Goal: Task Accomplishment & Management: Use online tool/utility

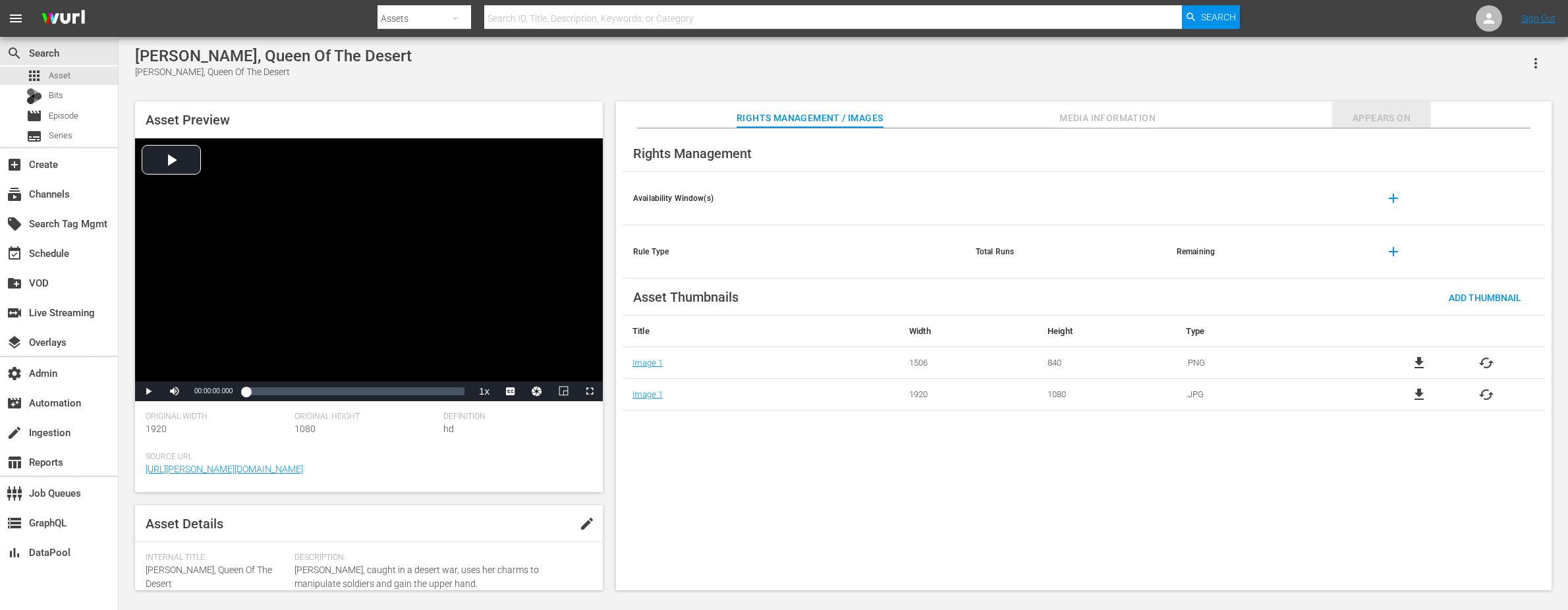
click at [1381, 116] on span "Appears On" at bounding box center [1381, 118] width 99 height 17
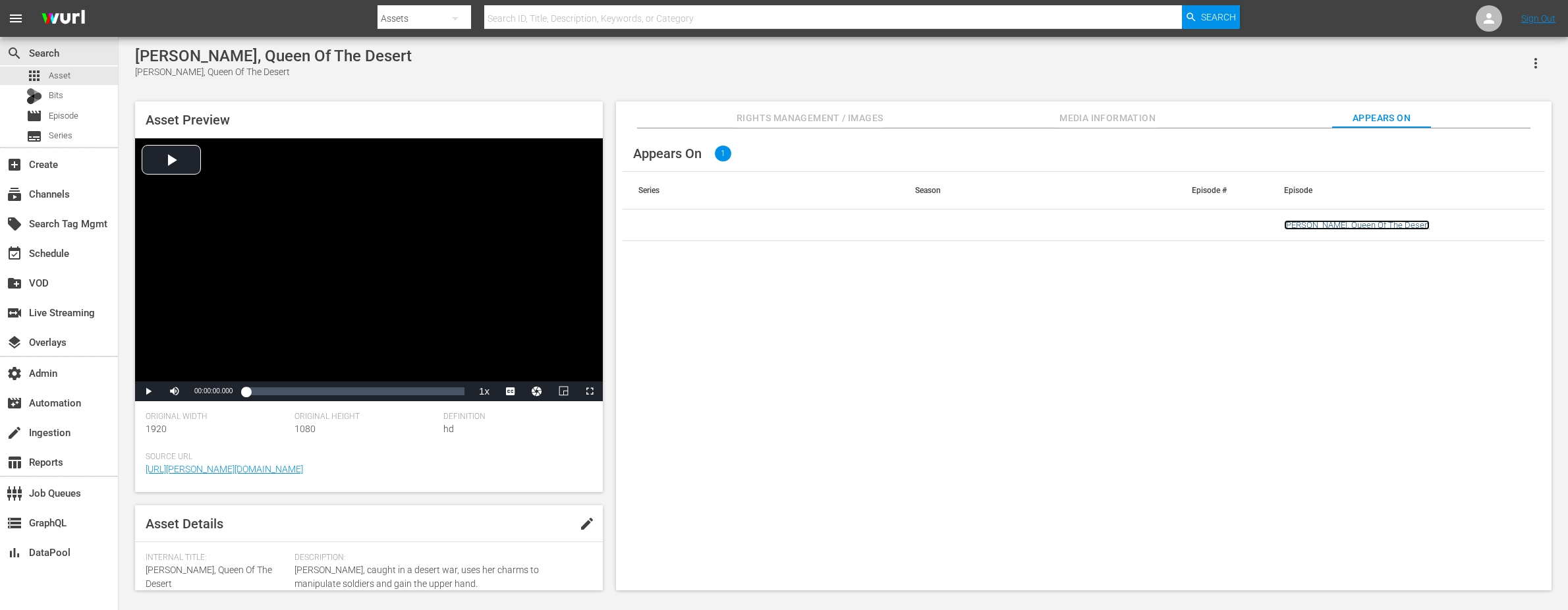
click at [1355, 220] on link "Emanuelle, Queen Of The Desert" at bounding box center [1356, 224] width 146 height 10
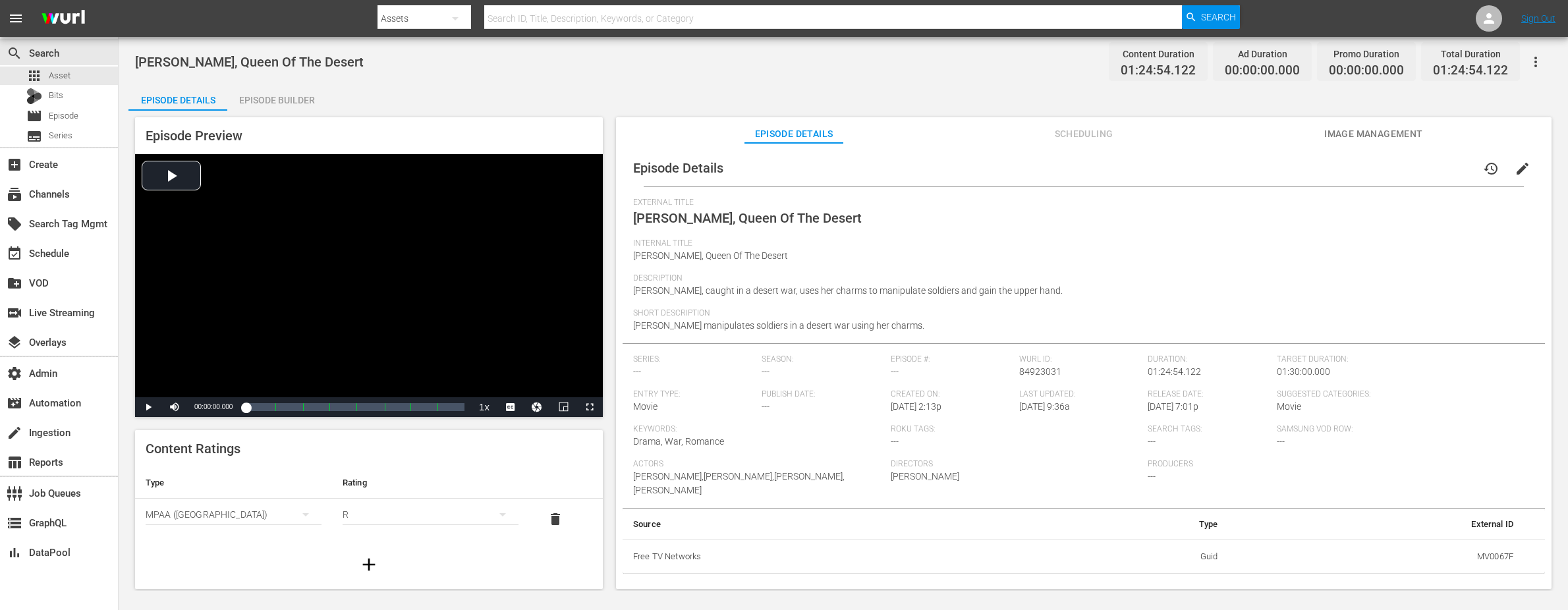
click at [1094, 131] on span "Scheduling" at bounding box center [1084, 134] width 99 height 17
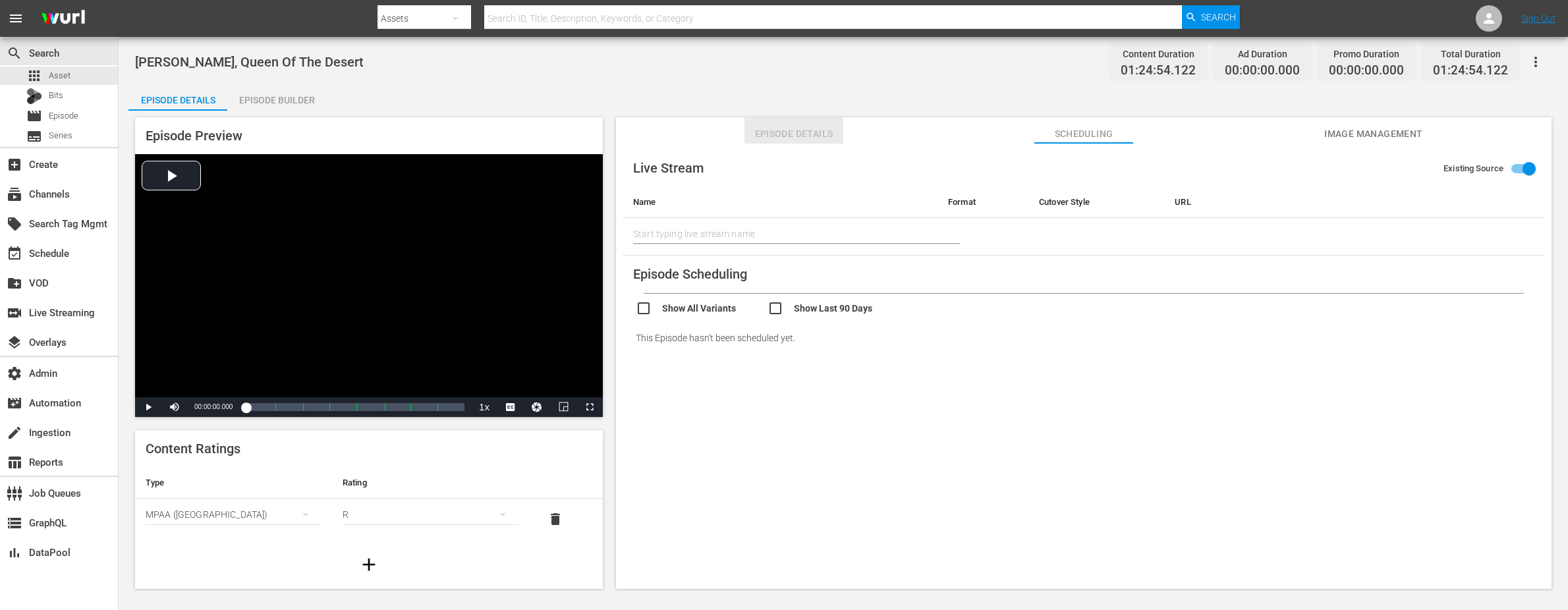
click at [785, 131] on span "Episode Details" at bounding box center [794, 134] width 99 height 17
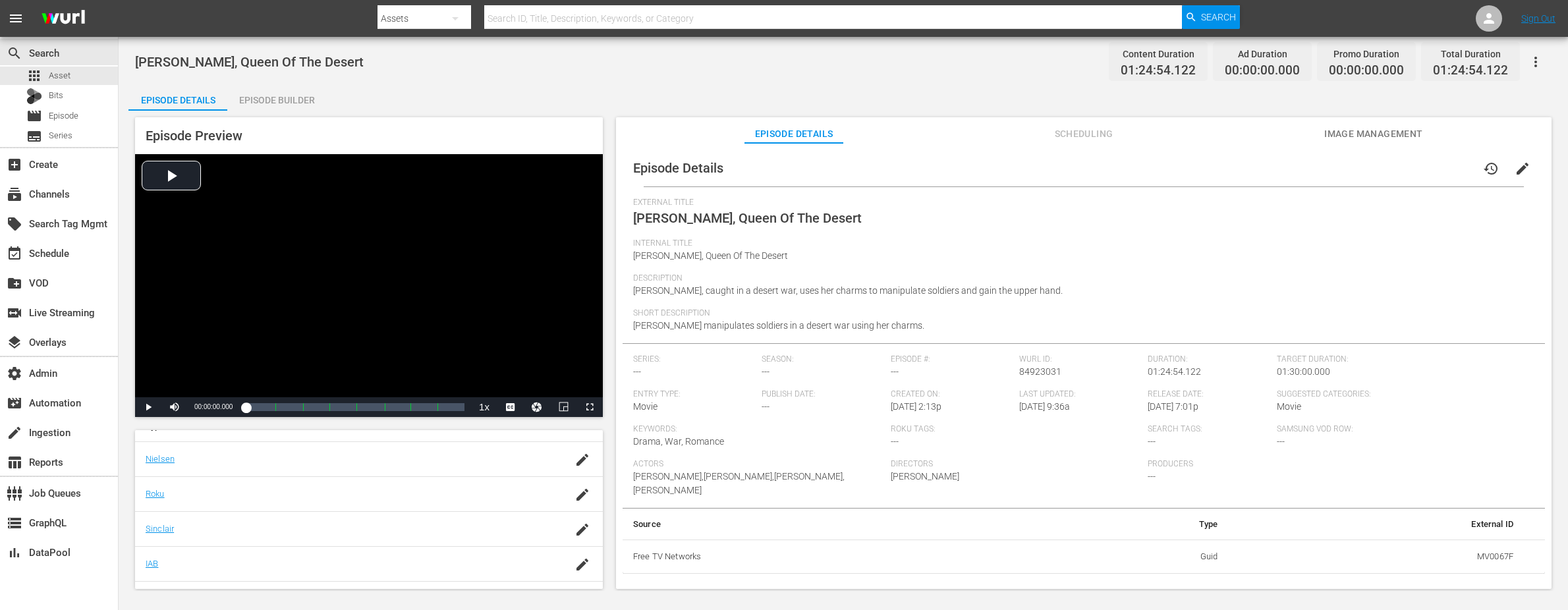
scroll to position [314, 0]
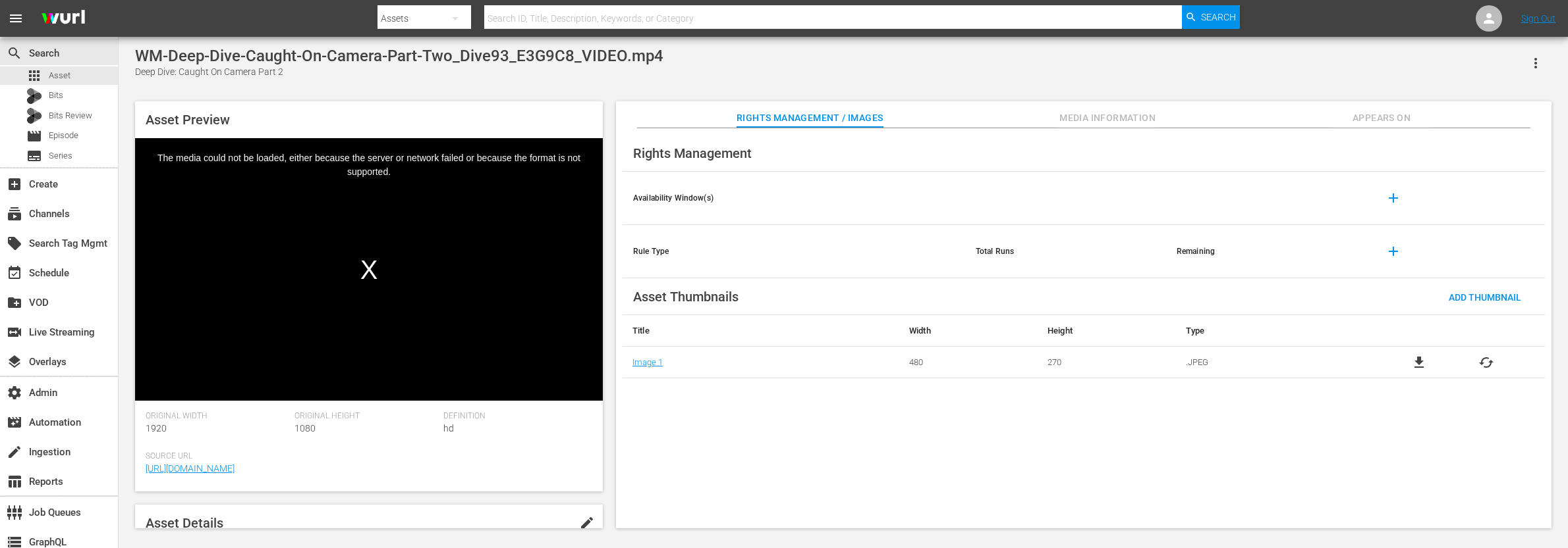
click at [1399, 123] on span "Appears On" at bounding box center [1381, 118] width 99 height 16
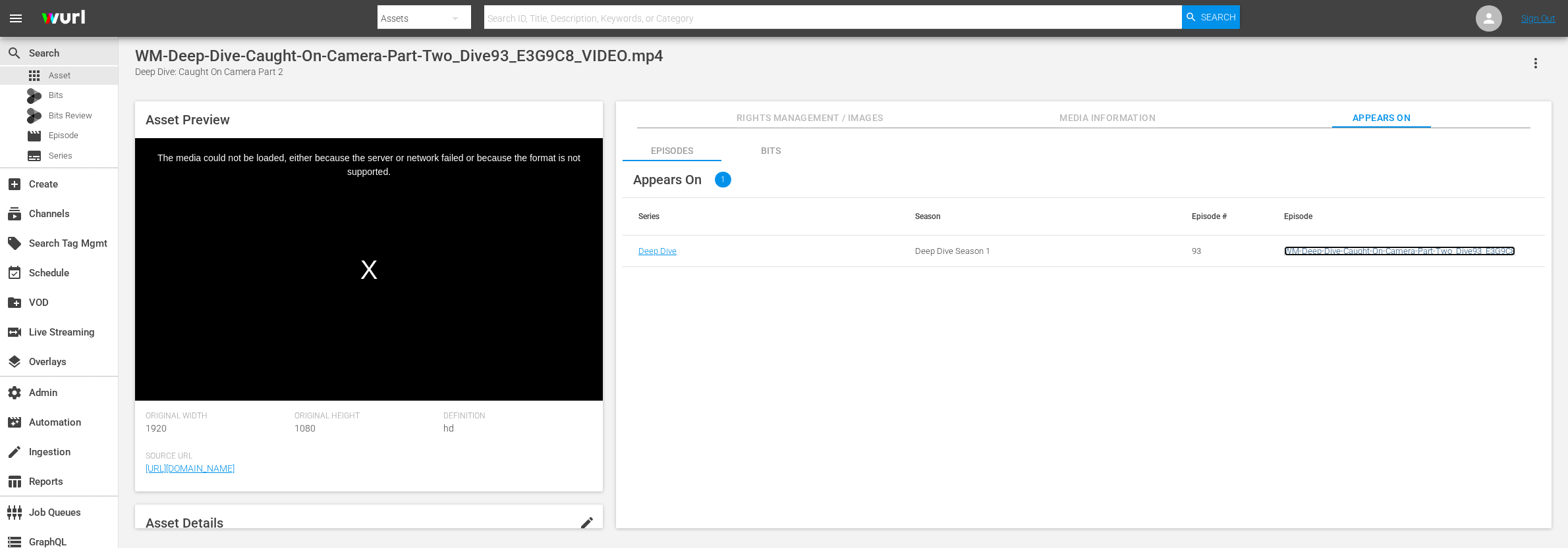
click at [1390, 250] on link "WM-Deep-Dive-Caught-On-Camera-Part-Two_Dive93_E3G9C8" at bounding box center [1399, 251] width 231 height 10
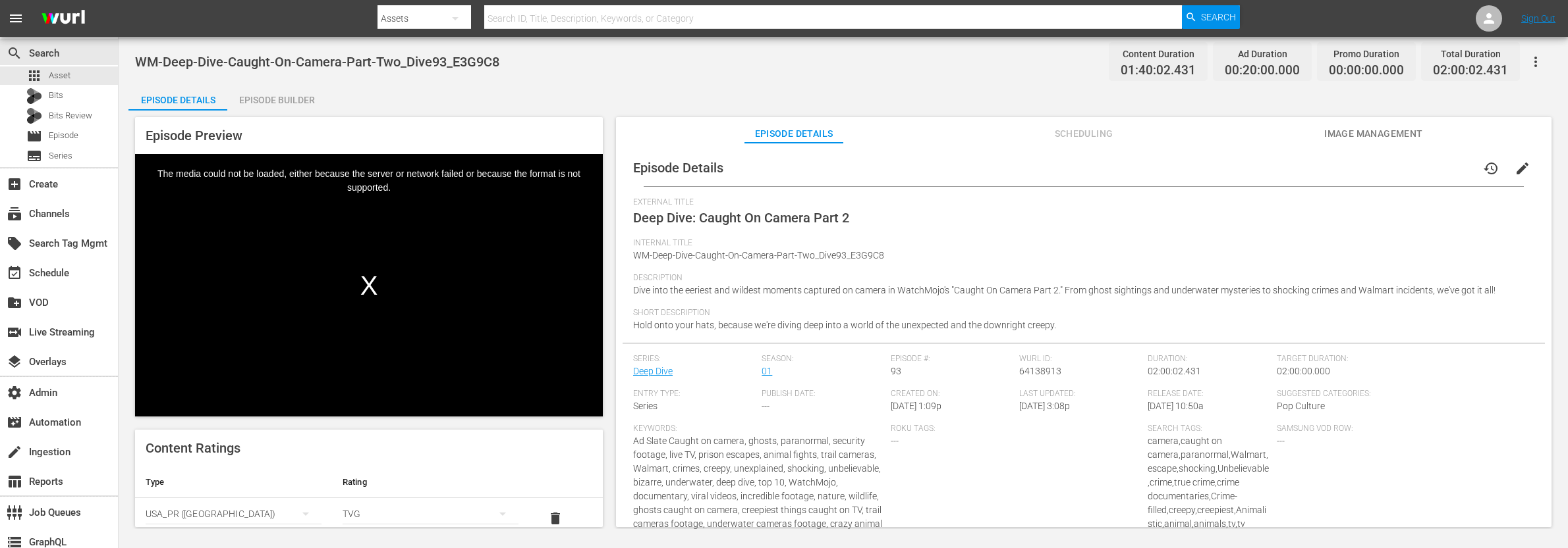
click at [1070, 135] on span "Scheduling" at bounding box center [1084, 134] width 99 height 16
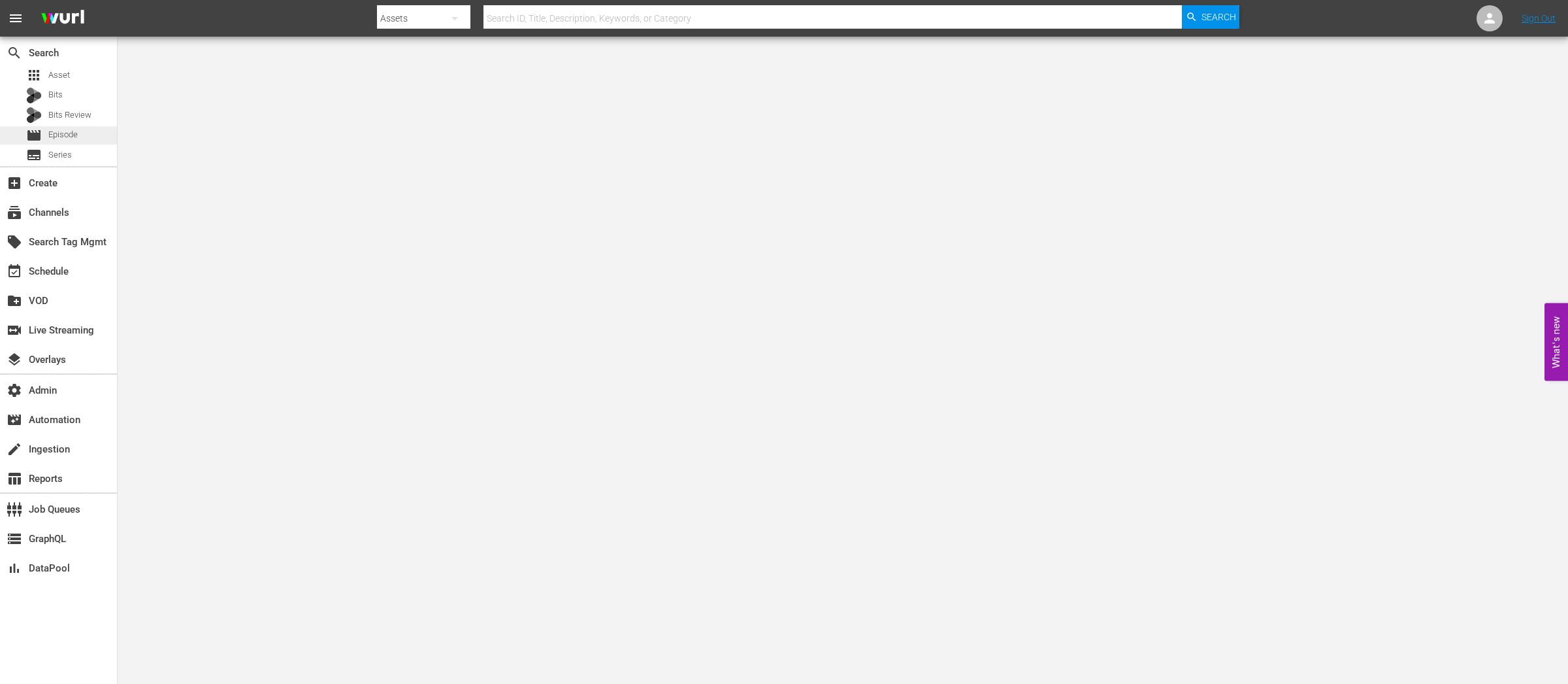
click at [53, 135] on span "Episode" at bounding box center [63, 135] width 29 height 13
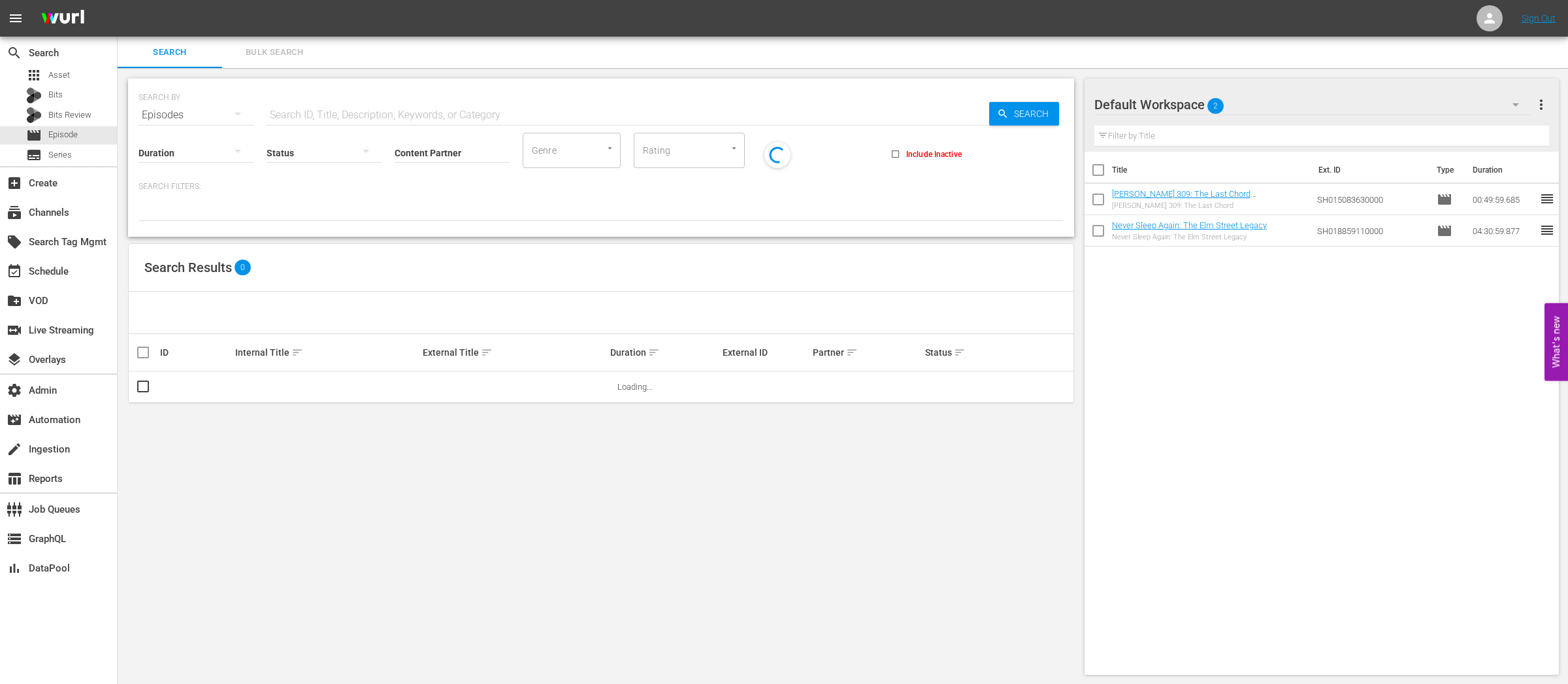
click at [366, 117] on input "text" at bounding box center [628, 115] width 723 height 31
paste input "68351045"
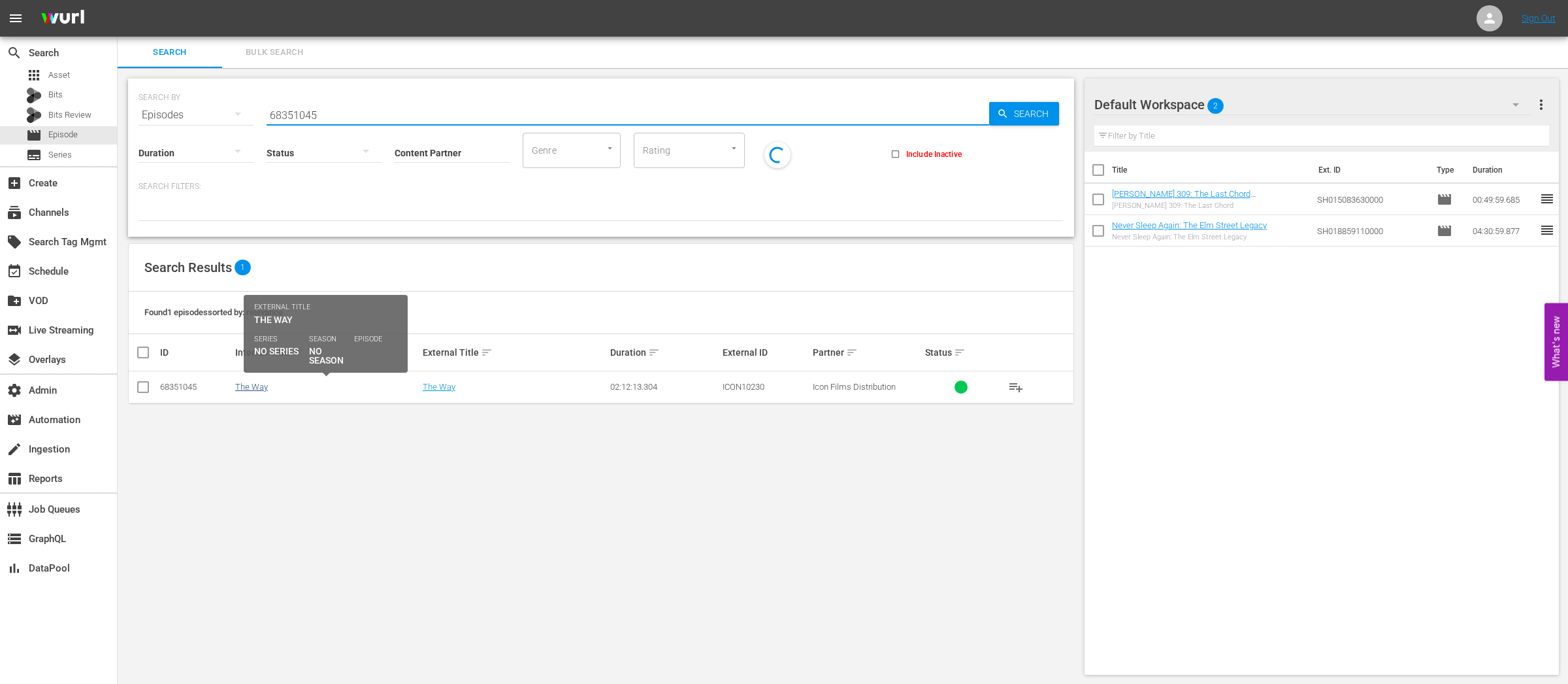
type input "68351045"
click at [257, 389] on link "The Way" at bounding box center [251, 387] width 33 height 10
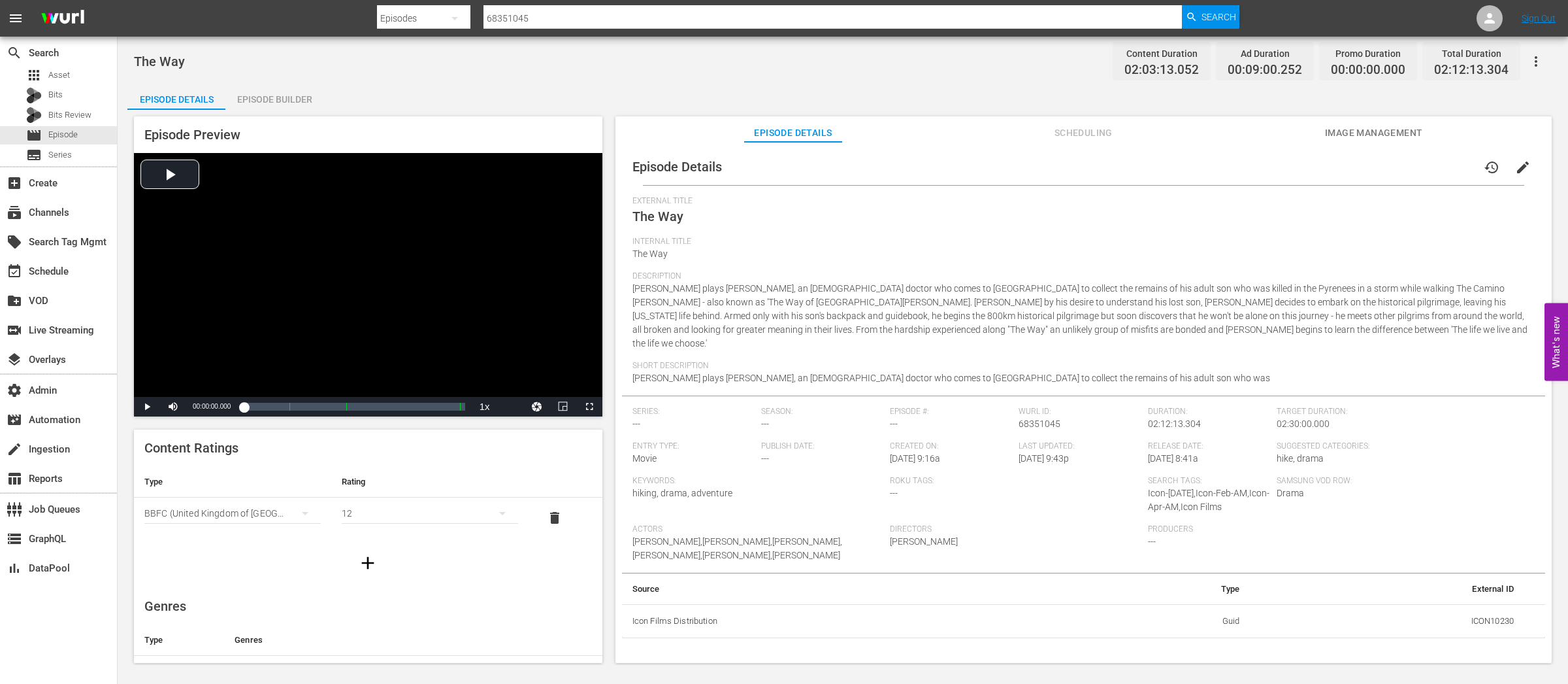
click at [1360, 135] on span "Image Management" at bounding box center [1374, 133] width 98 height 16
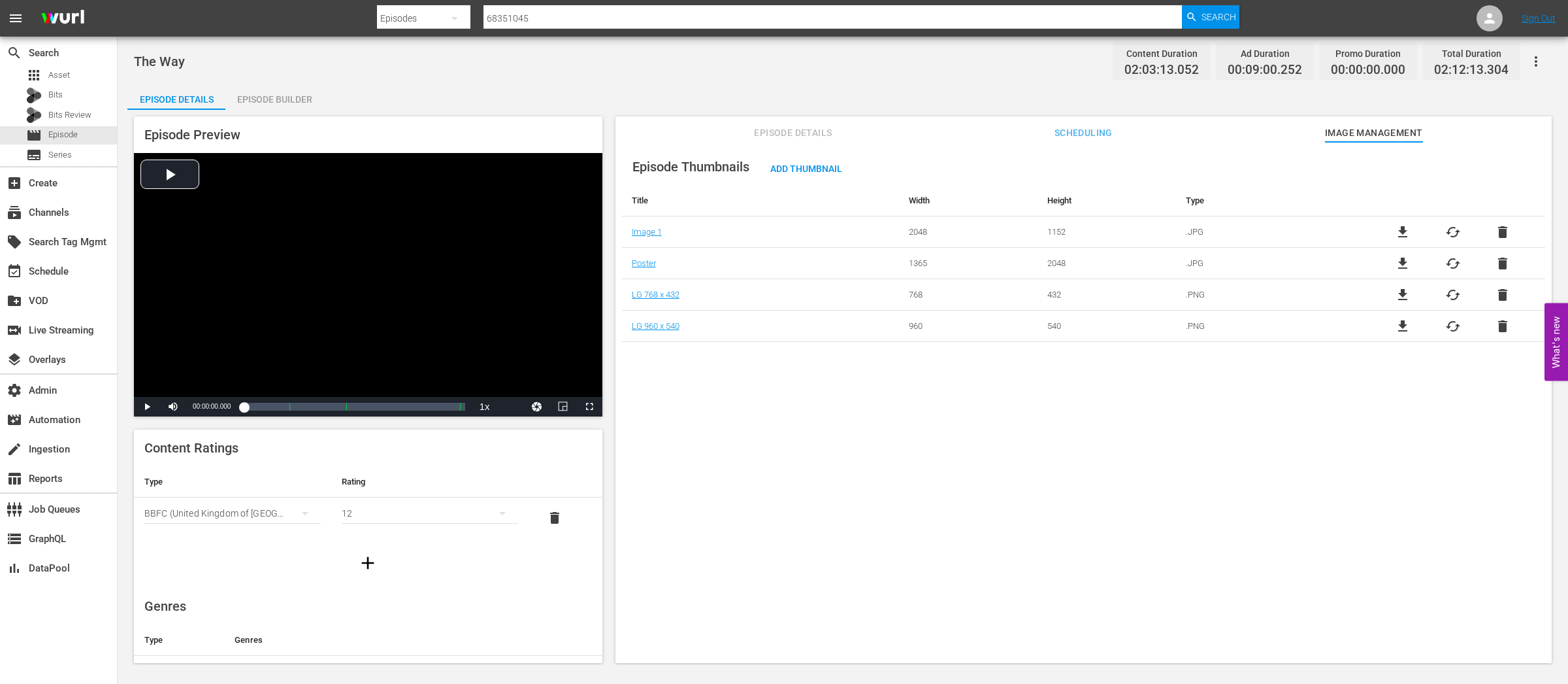
click at [1402, 229] on span "file_download" at bounding box center [1403, 232] width 16 height 16
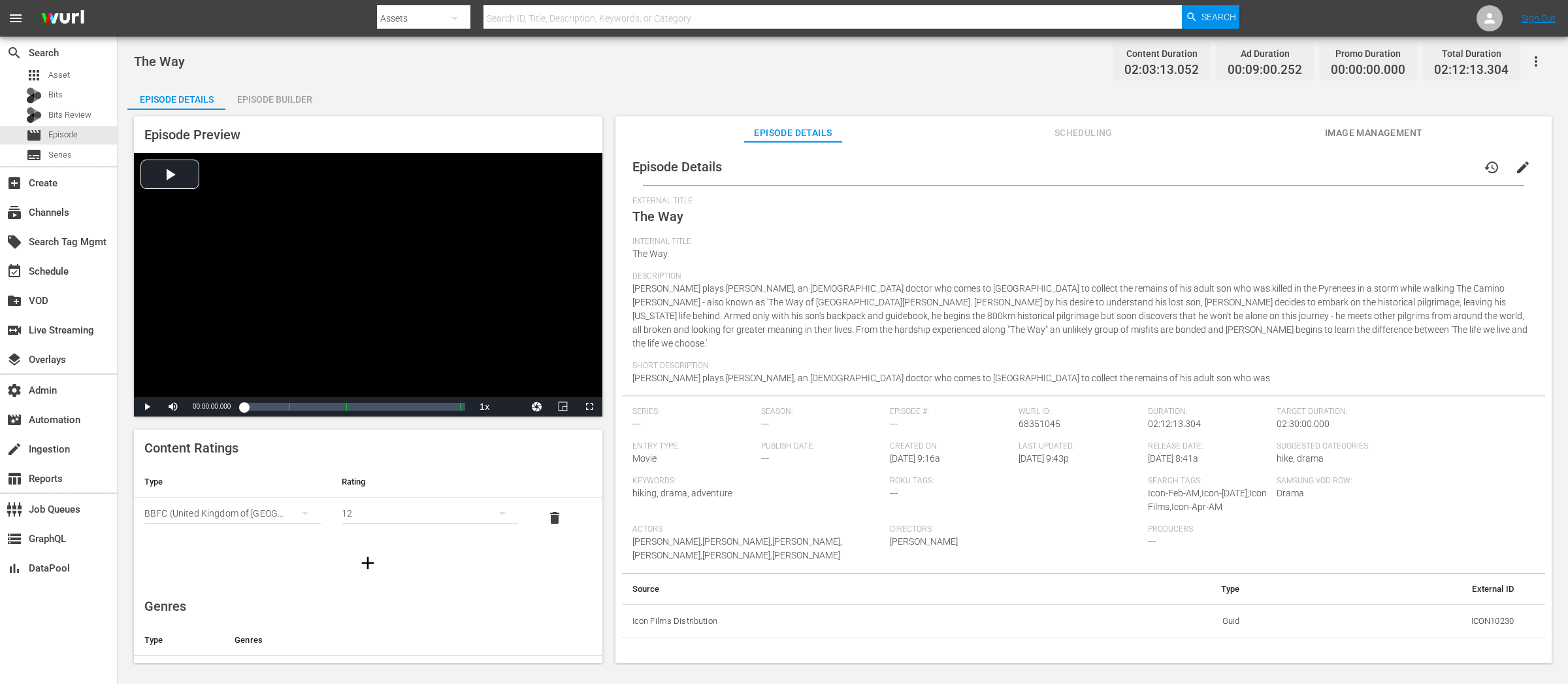
drag, startPoint x: 1399, startPoint y: 126, endPoint x: 1400, endPoint y: 137, distance: 11.0
click at [1399, 126] on span "Image Management" at bounding box center [1374, 133] width 98 height 16
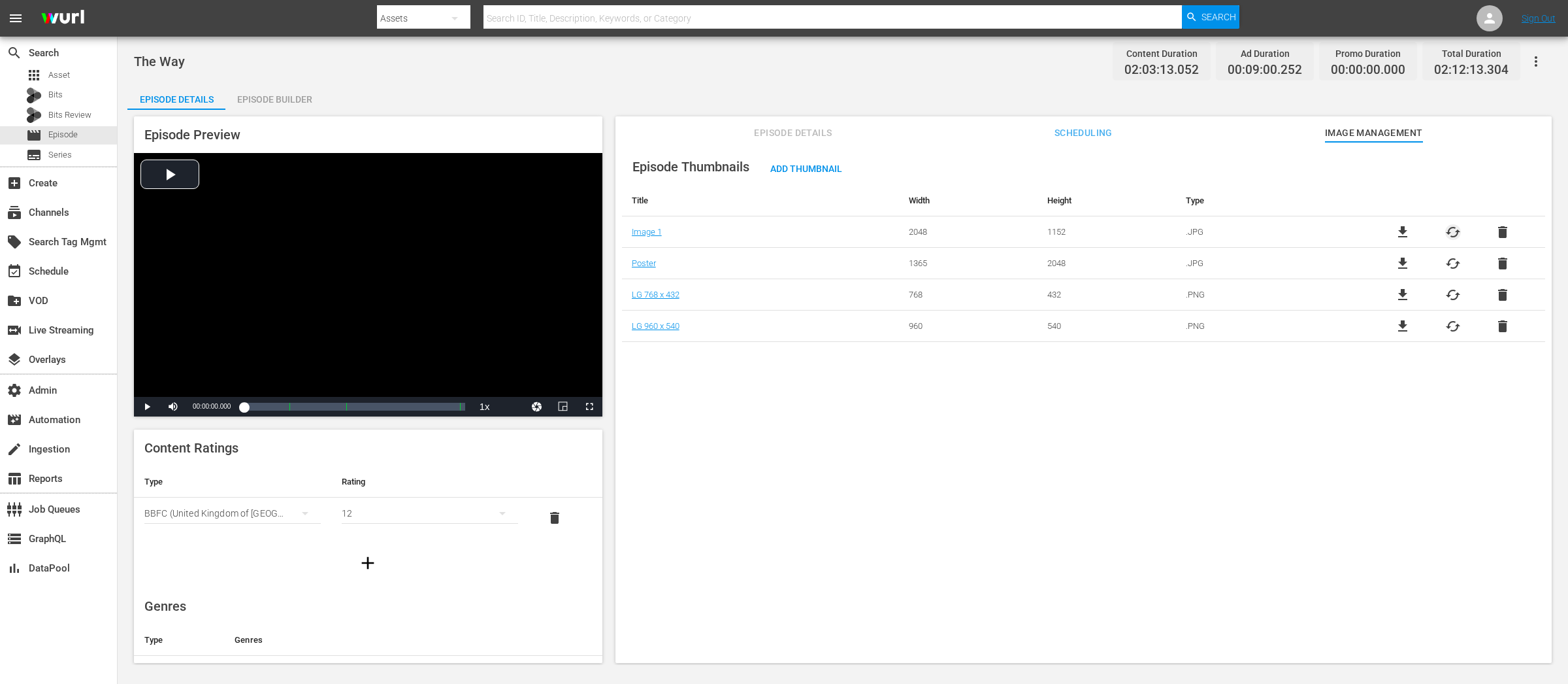
click at [1454, 231] on span "cached" at bounding box center [1453, 232] width 16 height 16
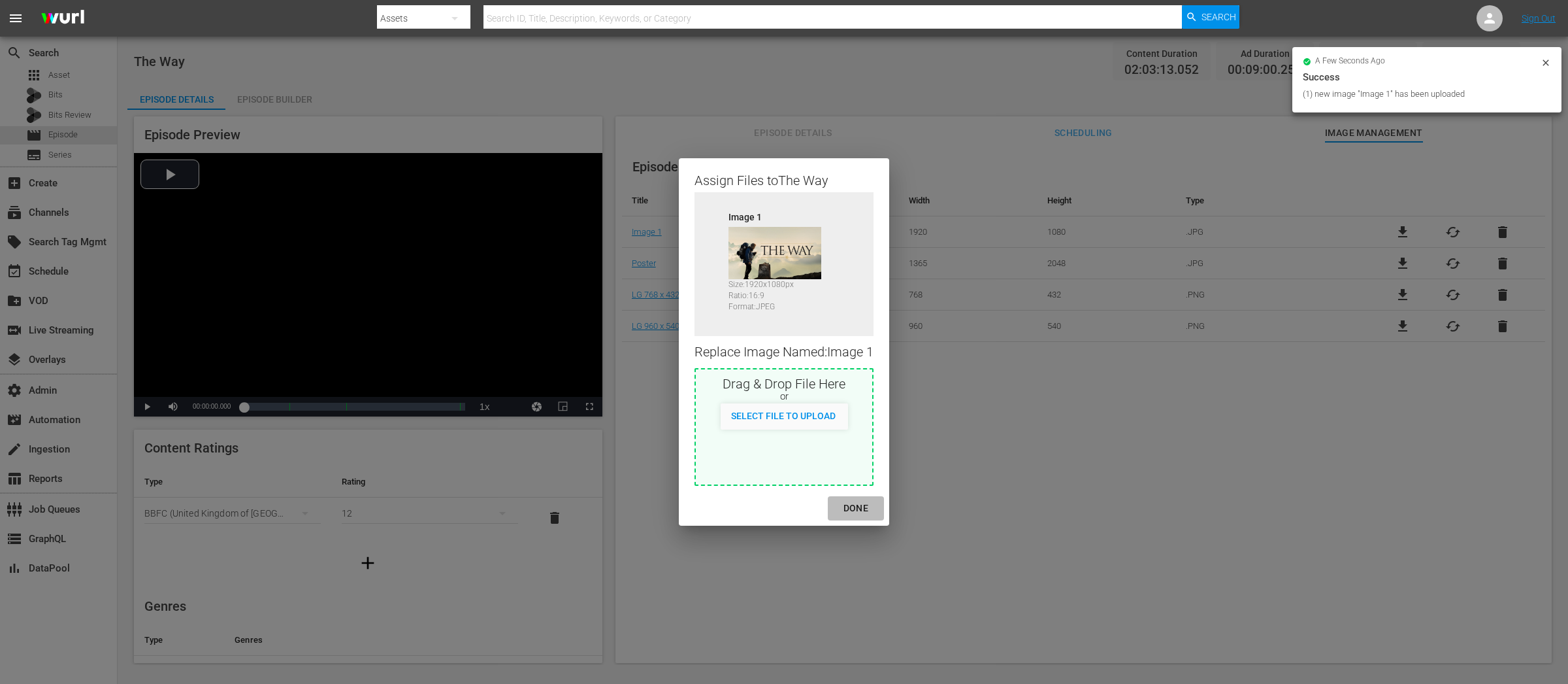
click at [850, 511] on div "DONE" at bounding box center [856, 508] width 46 height 16
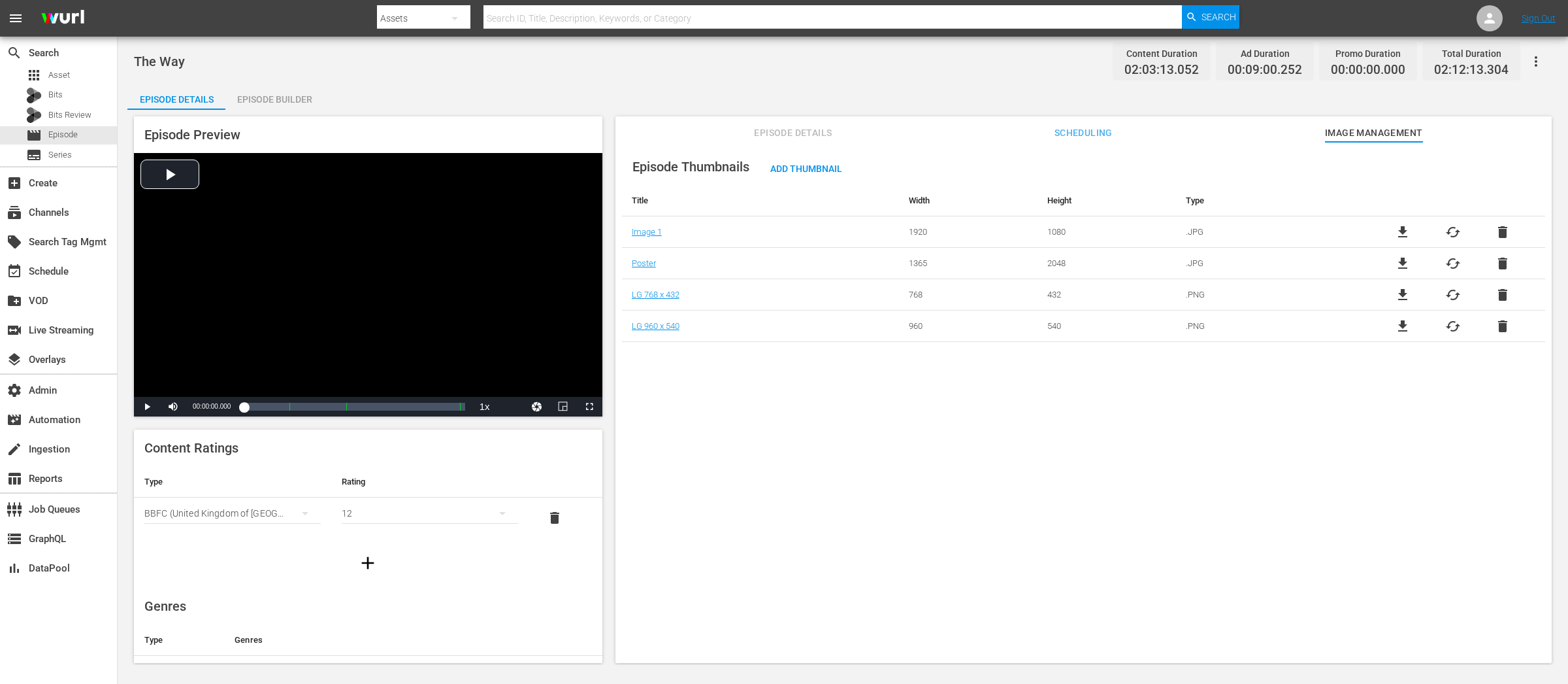
drag, startPoint x: 1072, startPoint y: 128, endPoint x: 1110, endPoint y: 141, distance: 40.2
click at [1072, 128] on span "Scheduling" at bounding box center [1084, 133] width 98 height 16
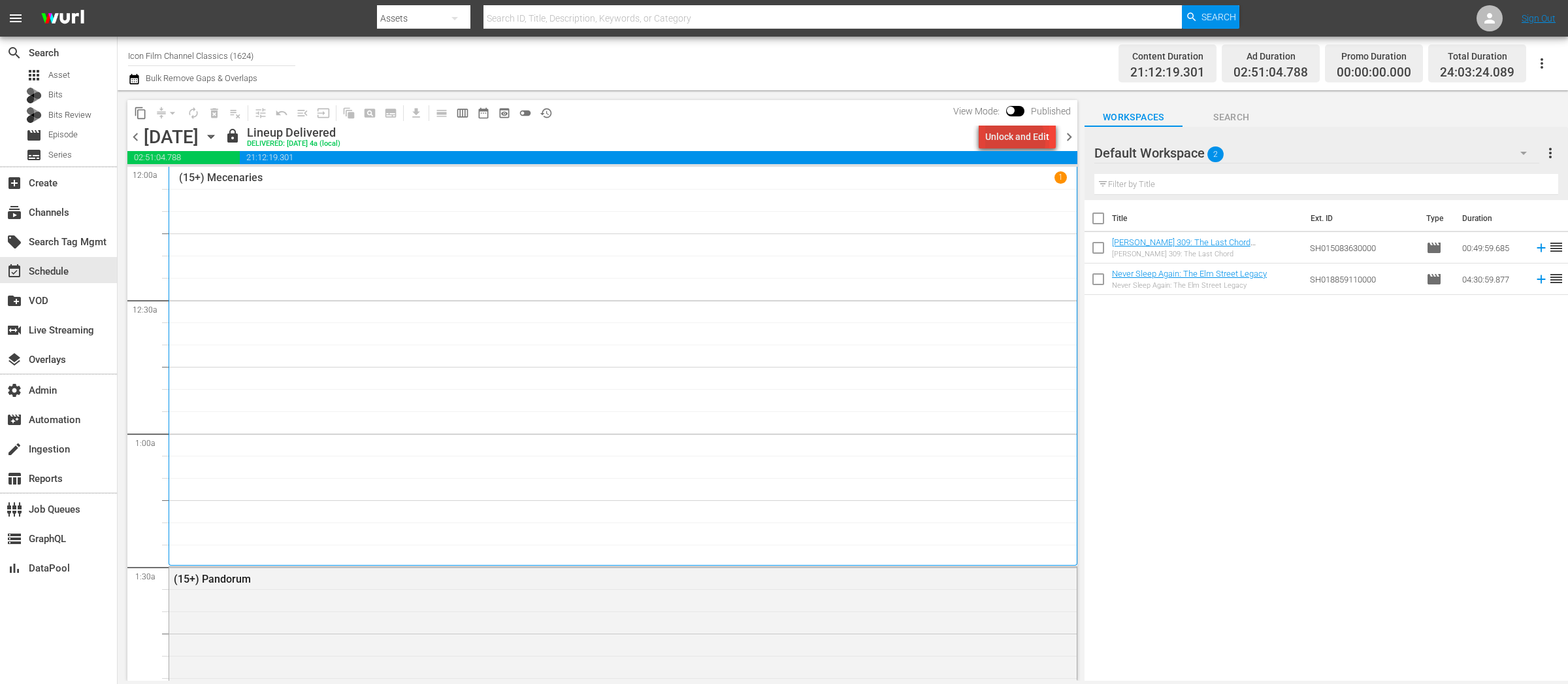
click at [1009, 142] on div "Unlock and Edit" at bounding box center [1017, 137] width 64 height 24
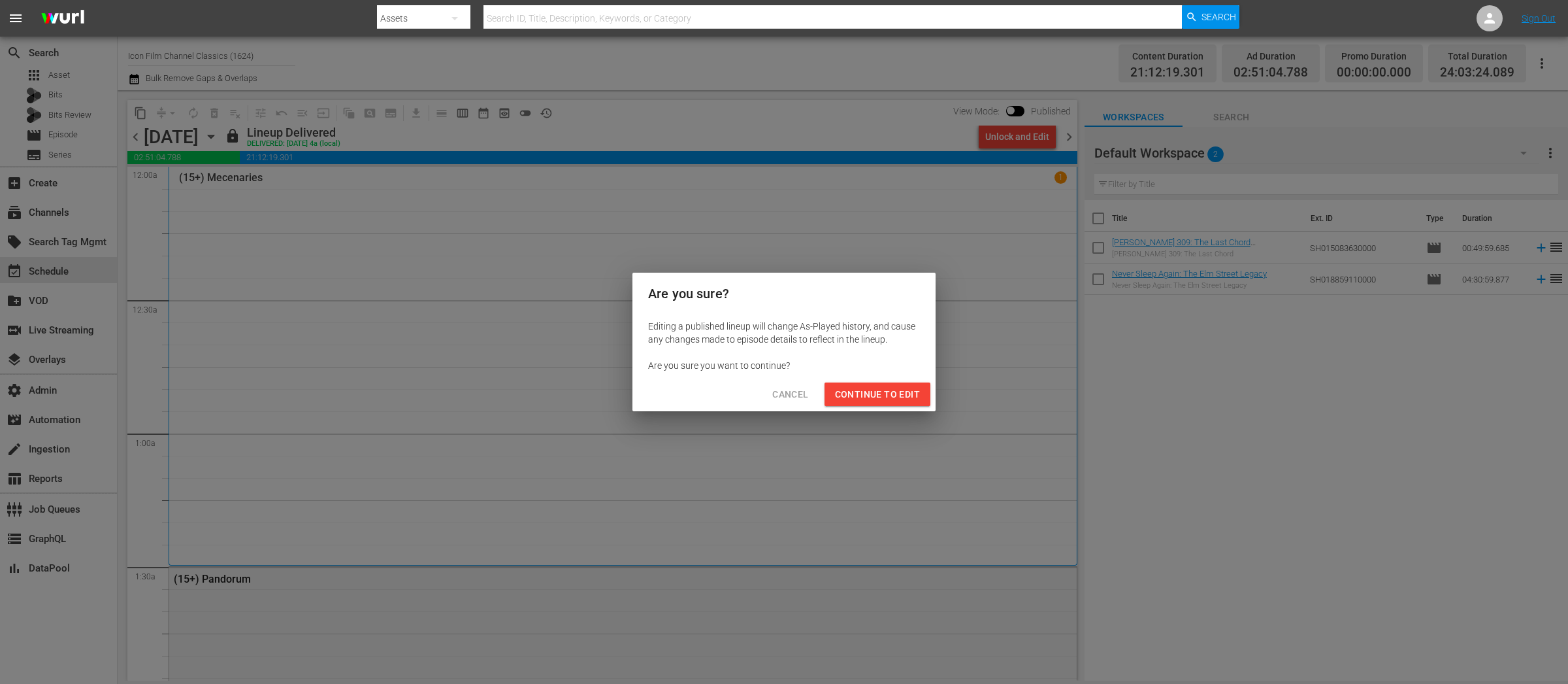
click at [869, 391] on span "Continue to Edit" at bounding box center [878, 394] width 85 height 16
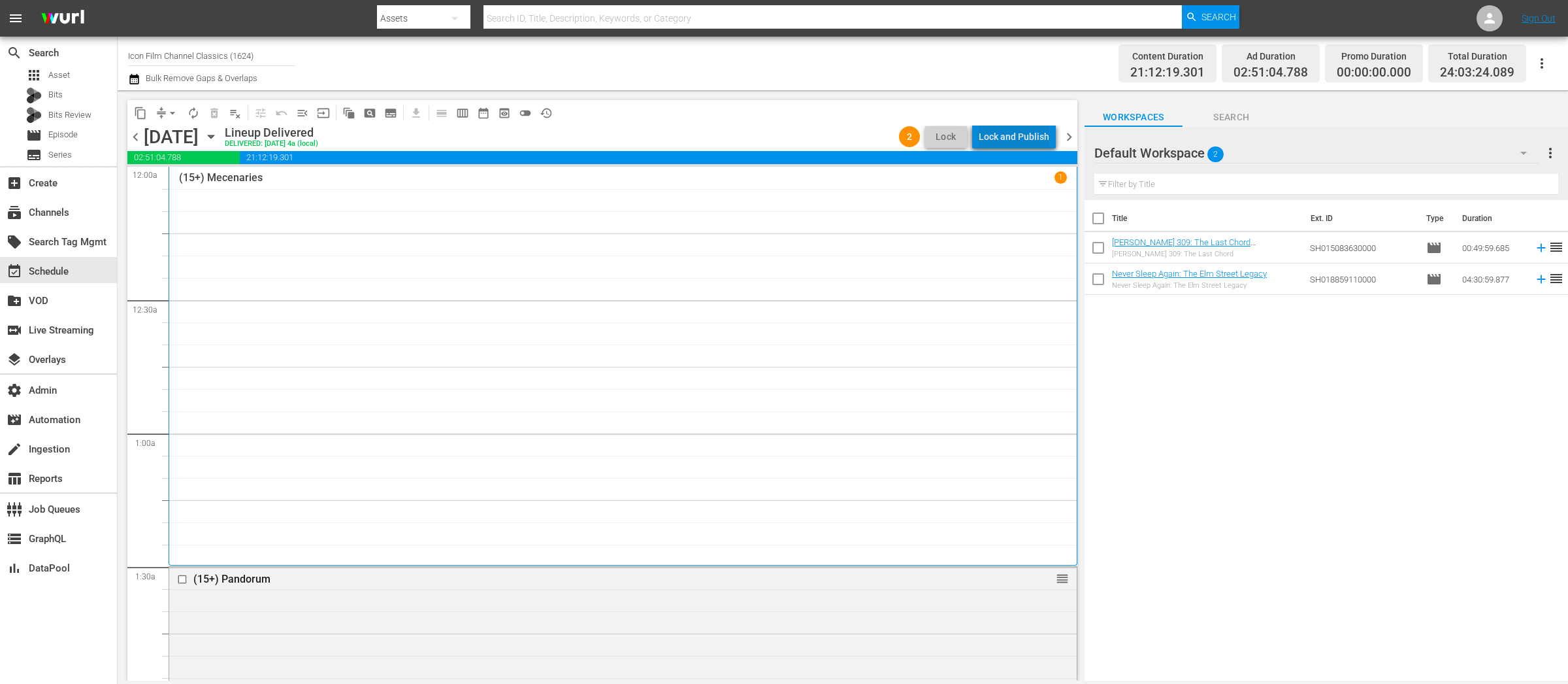
click at [1023, 140] on div "Lock and Publish" at bounding box center [1014, 137] width 71 height 24
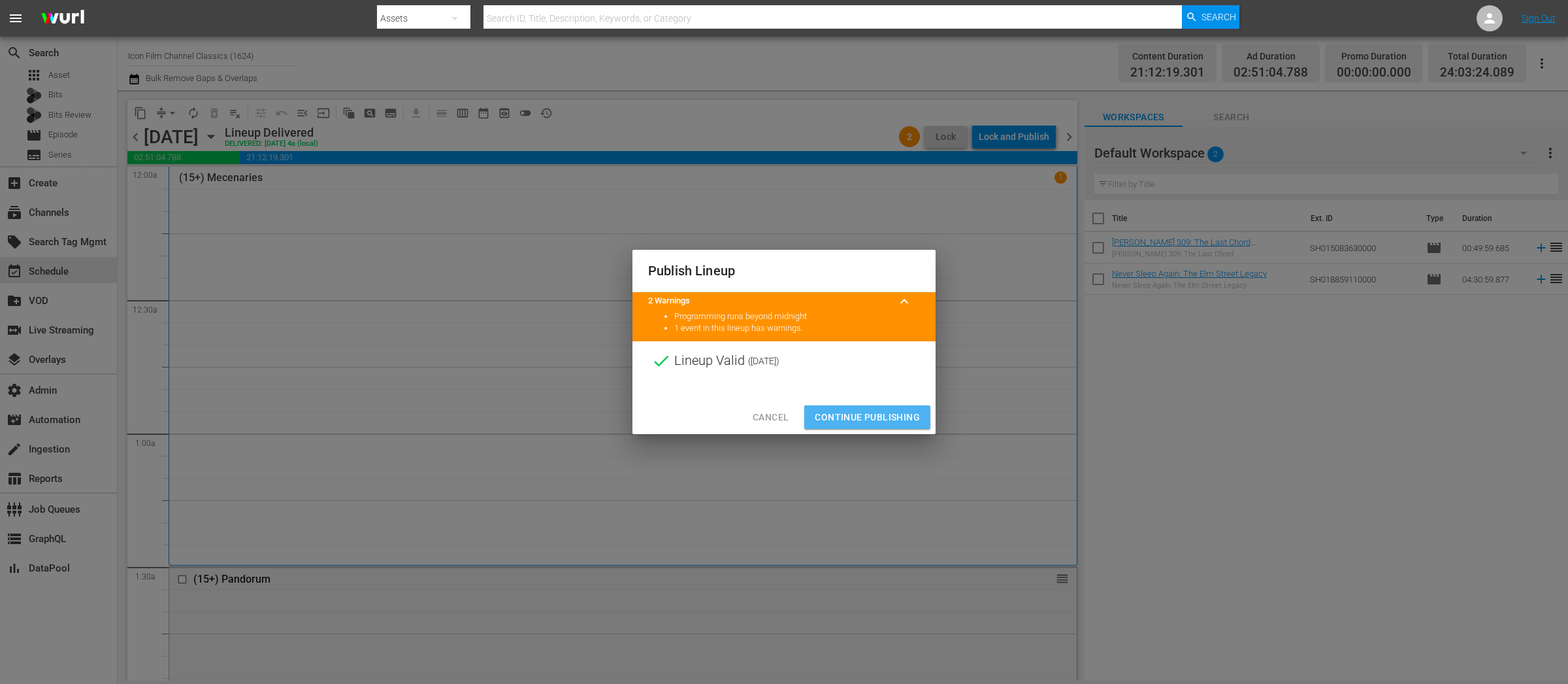
click at [855, 411] on span "Continue Publishing" at bounding box center [867, 417] width 105 height 16
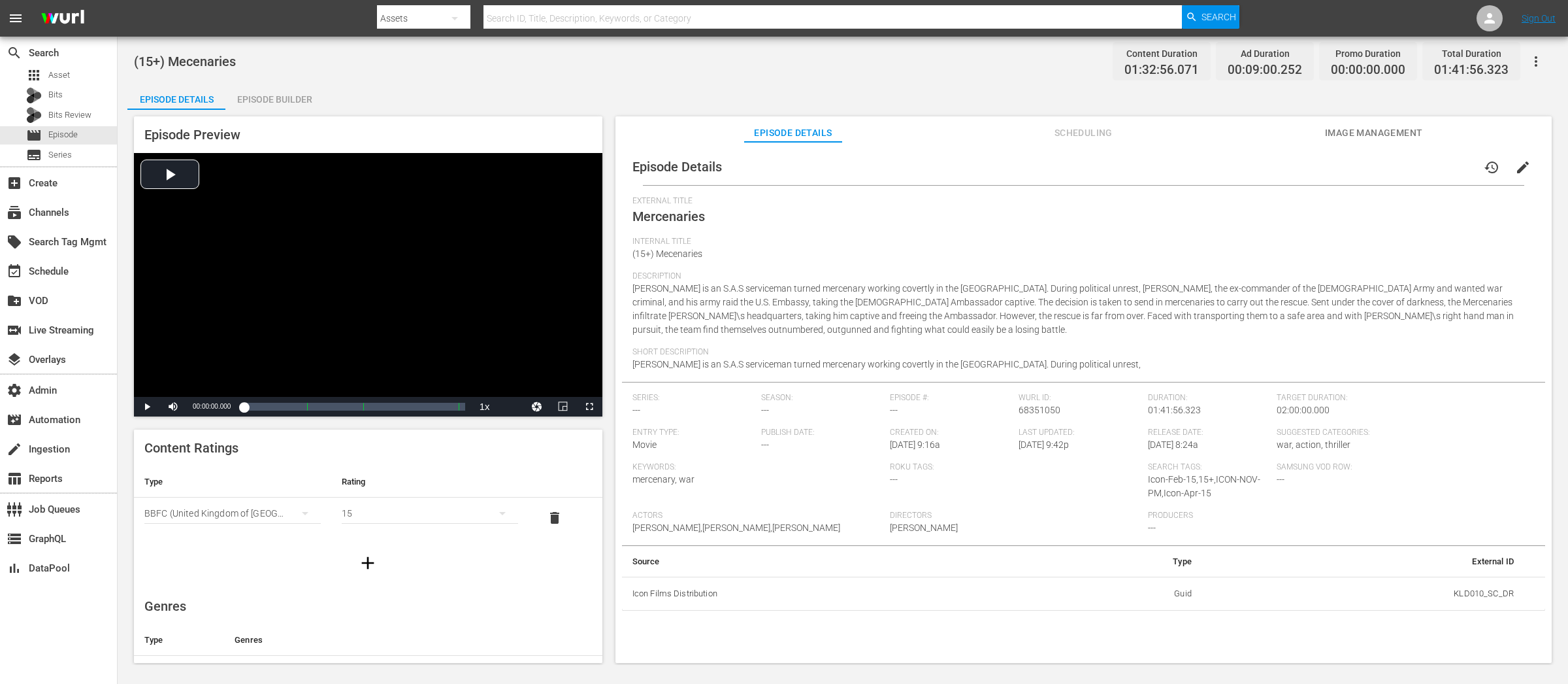
click at [1369, 134] on span "Image Management" at bounding box center [1374, 133] width 98 height 16
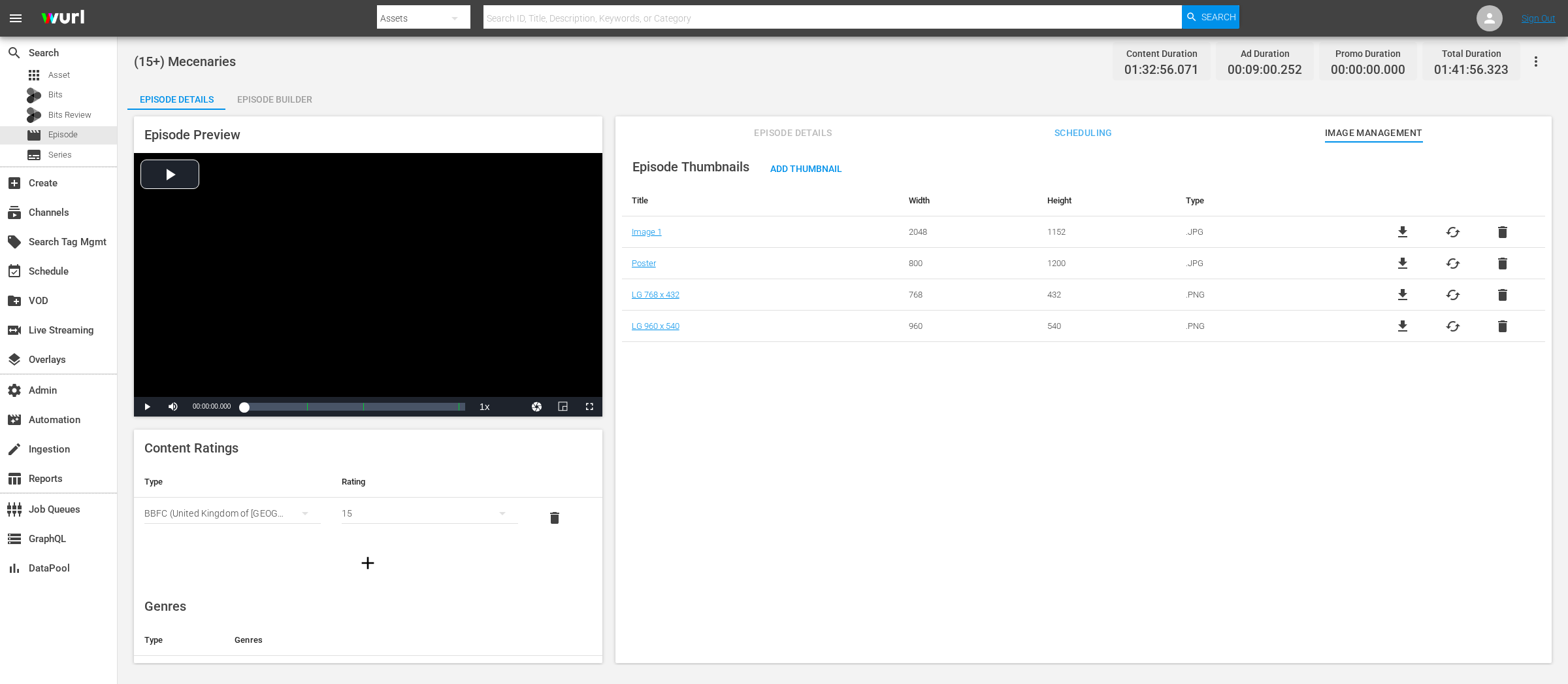
click at [1400, 231] on span "file_download" at bounding box center [1403, 232] width 16 height 16
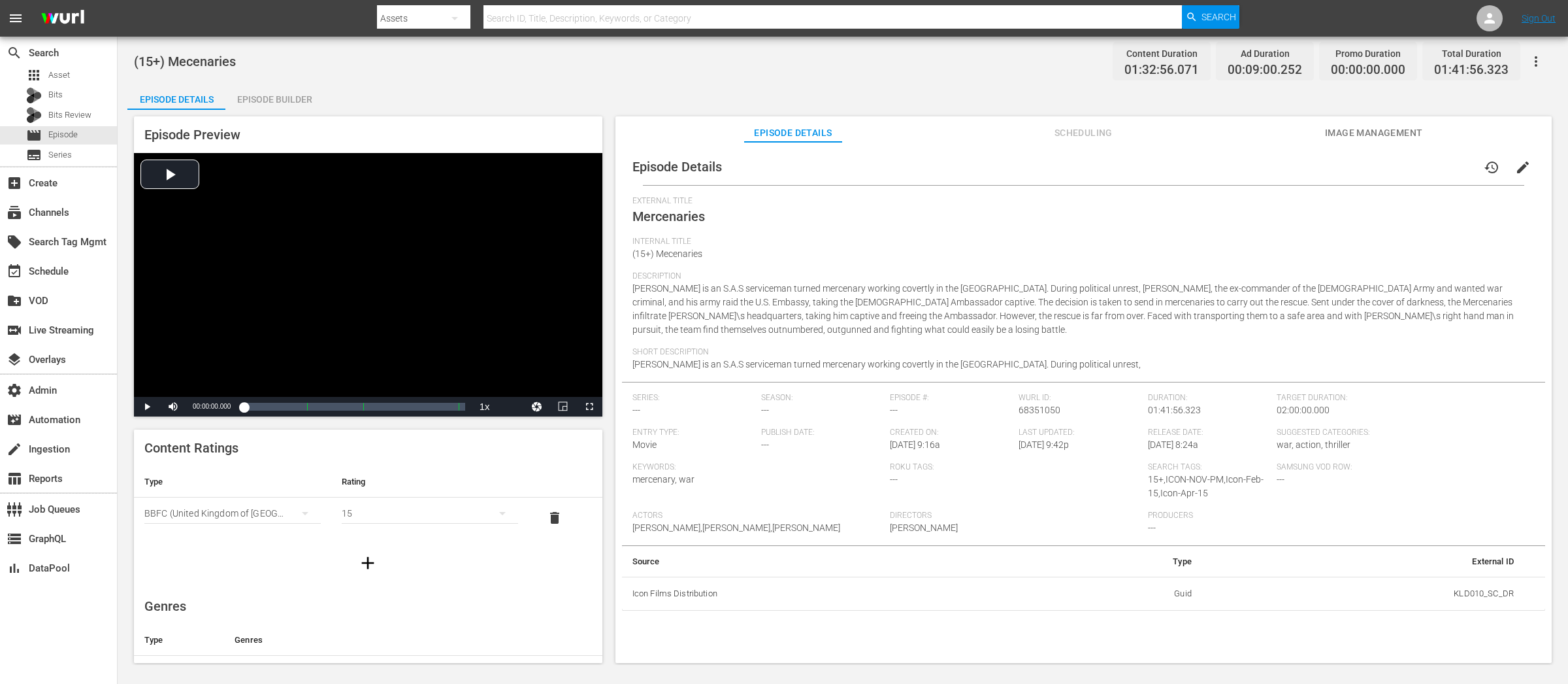
drag, startPoint x: 1357, startPoint y: 142, endPoint x: 1356, endPoint y: 162, distance: 20.0
click at [1355, 142] on div "Episode Details Scheduling Image Management Episode Details history edit Extern…" at bounding box center [1084, 390] width 936 height 546
click at [1367, 132] on span "Image Management" at bounding box center [1374, 133] width 98 height 16
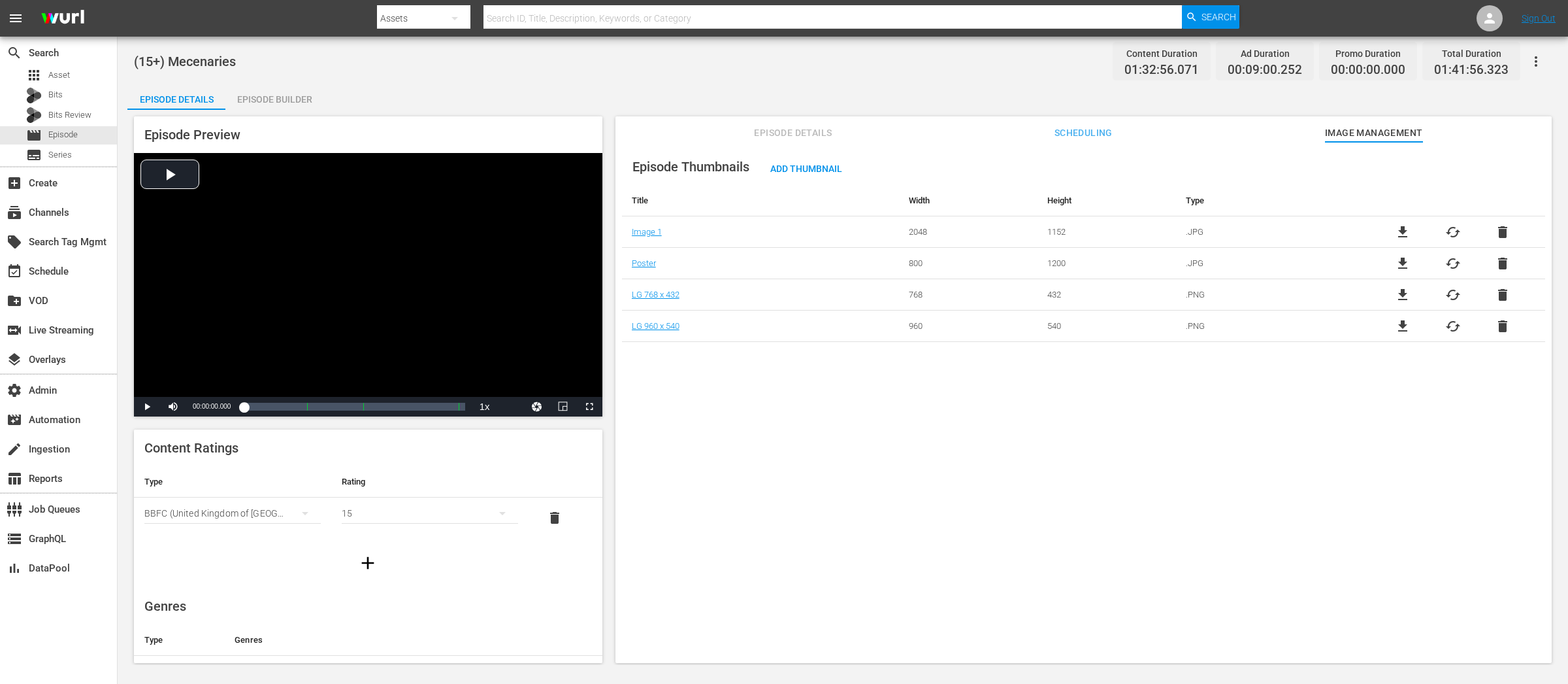
click at [1450, 232] on span "cached" at bounding box center [1453, 232] width 16 height 16
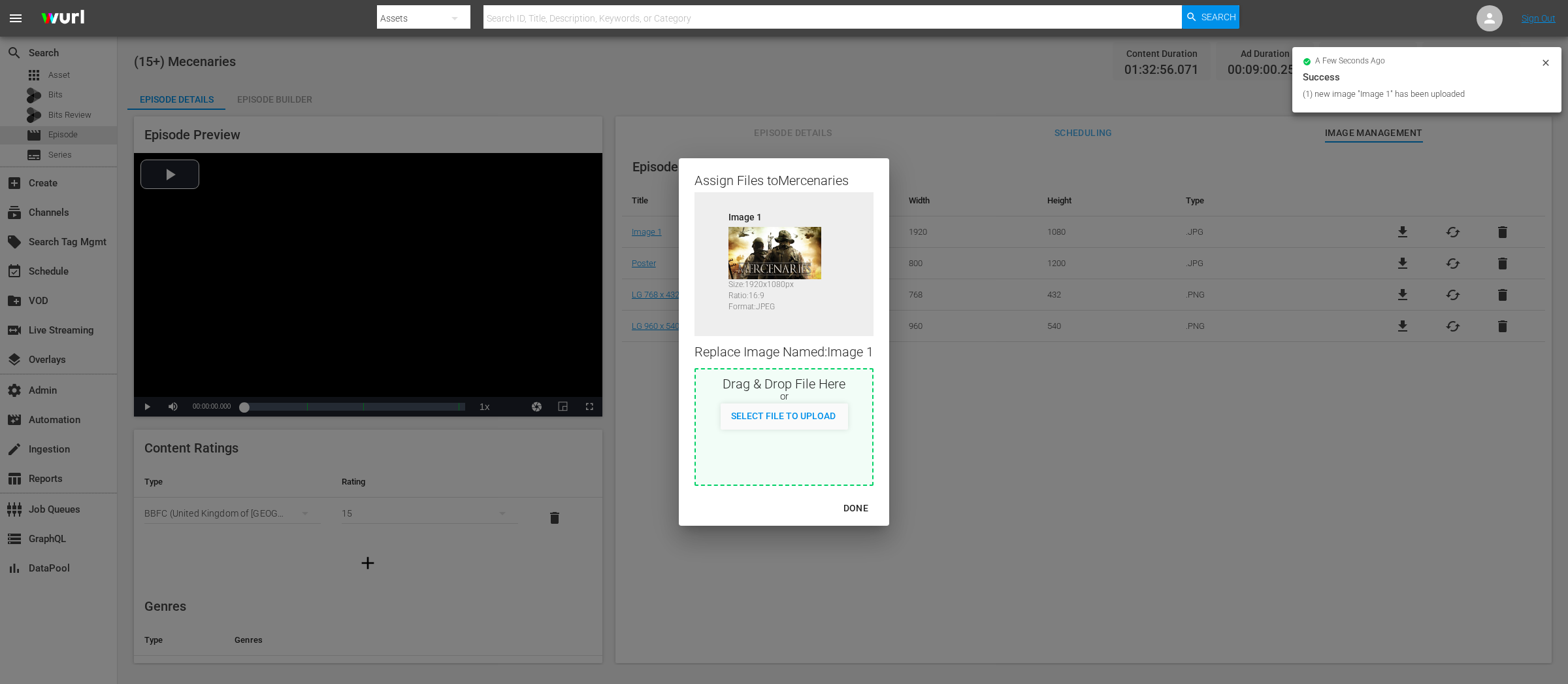
click at [855, 506] on div "DONE" at bounding box center [856, 508] width 46 height 16
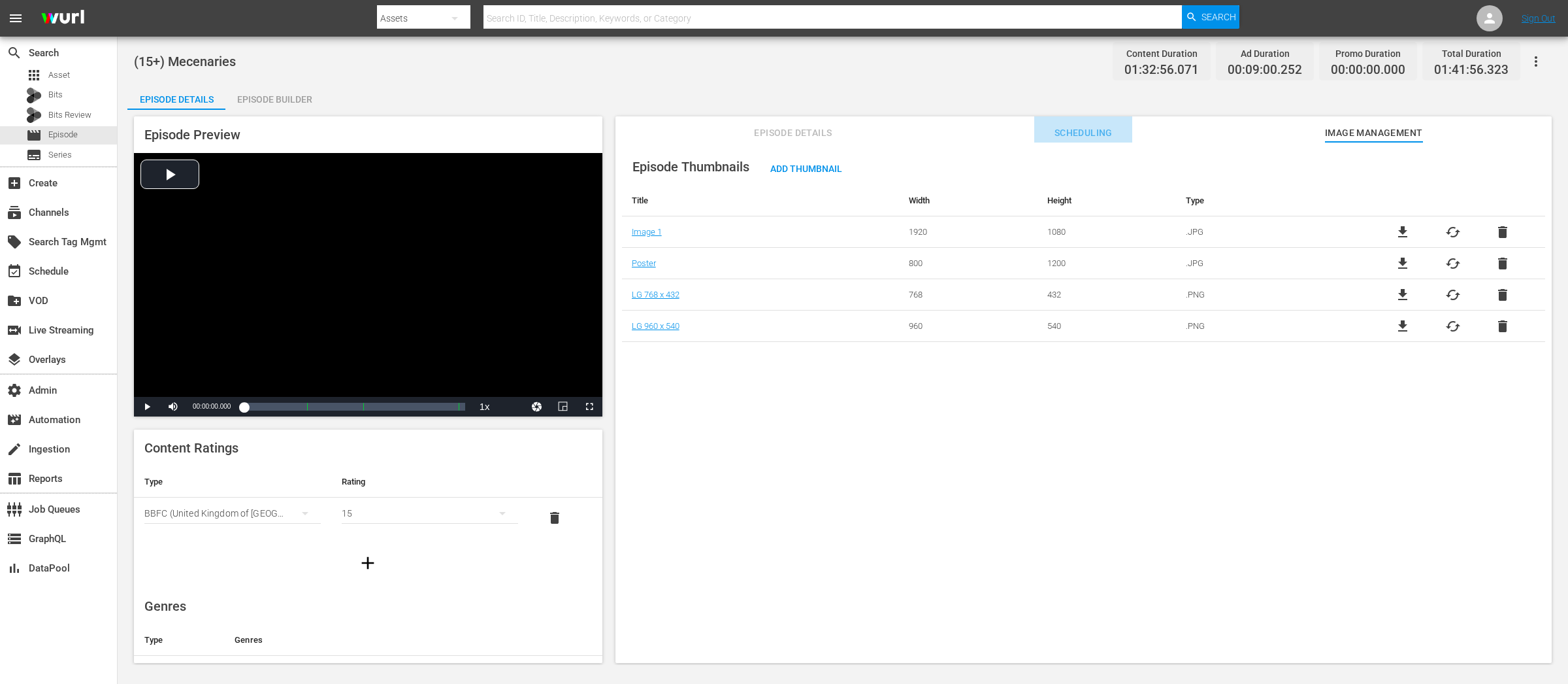
click at [1098, 136] on span "Scheduling" at bounding box center [1084, 133] width 98 height 16
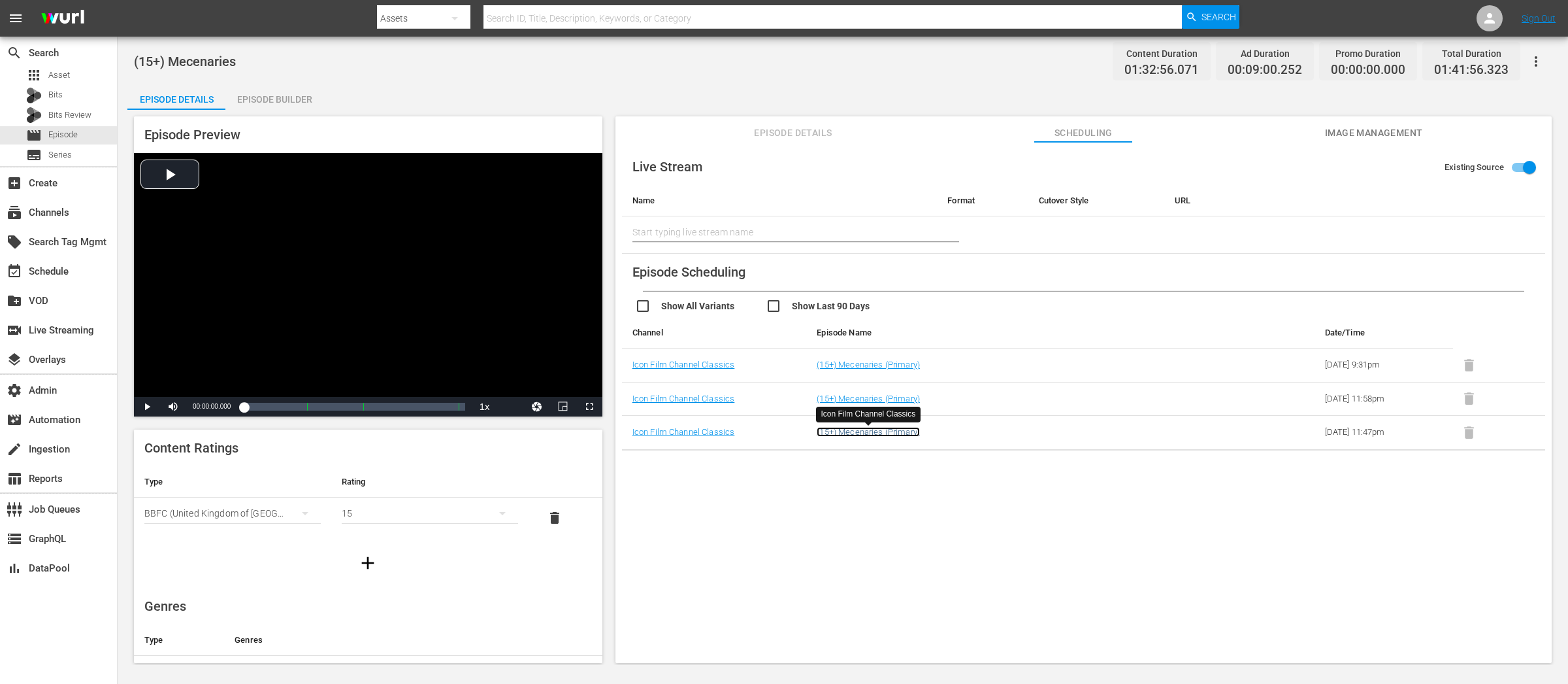
click at [845, 434] on link "(15+) Mecenaries (Primary)" at bounding box center [869, 432] width 103 height 10
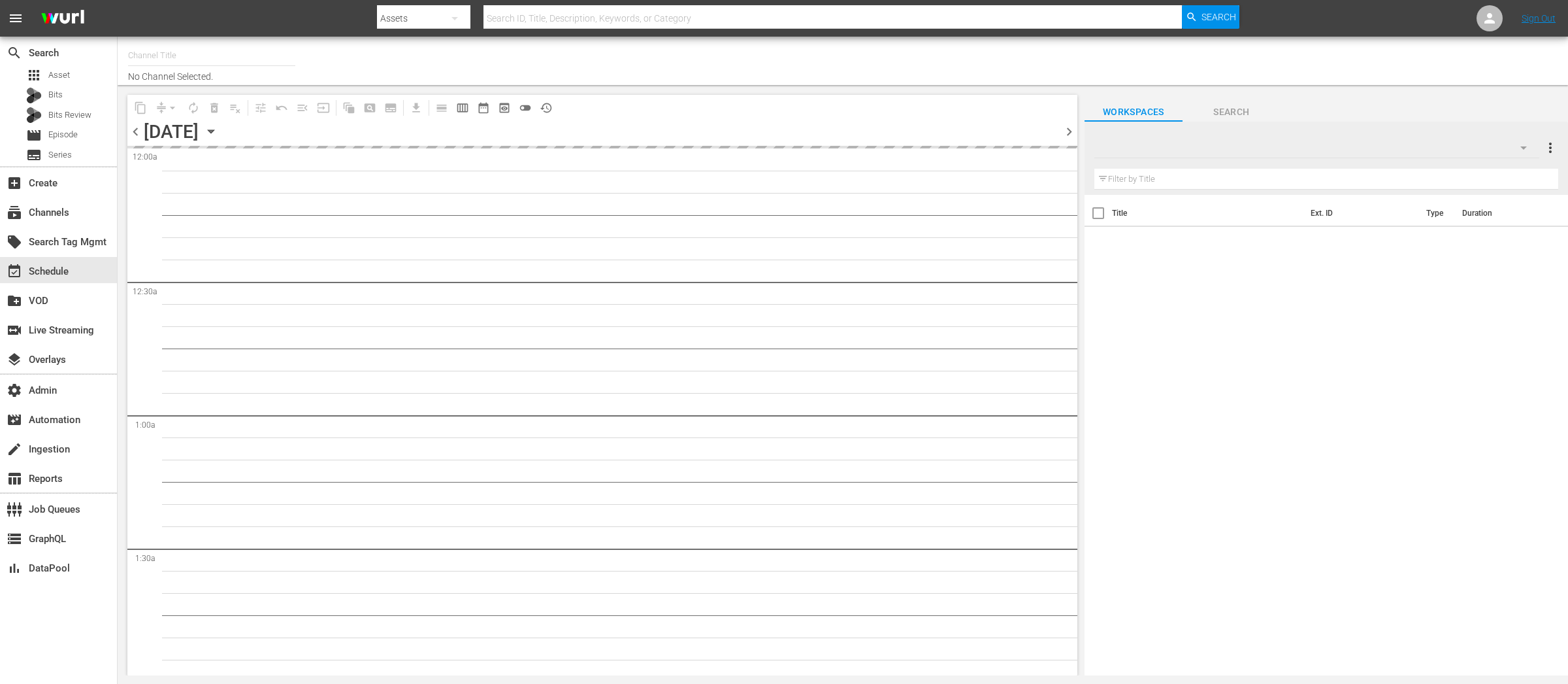
type input "Icon Film Channel Classics (1624)"
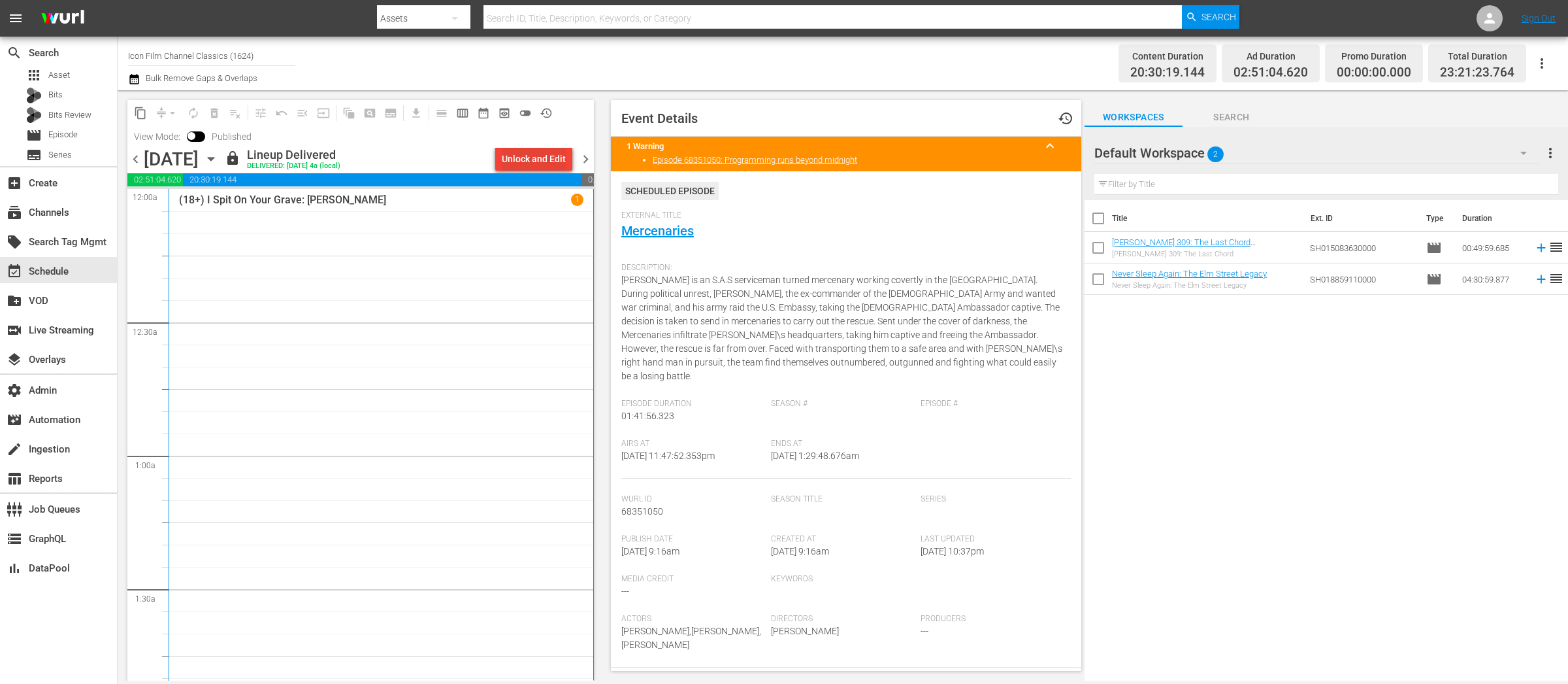
click at [496, 155] on button "Unlock and Edit" at bounding box center [534, 159] width 77 height 24
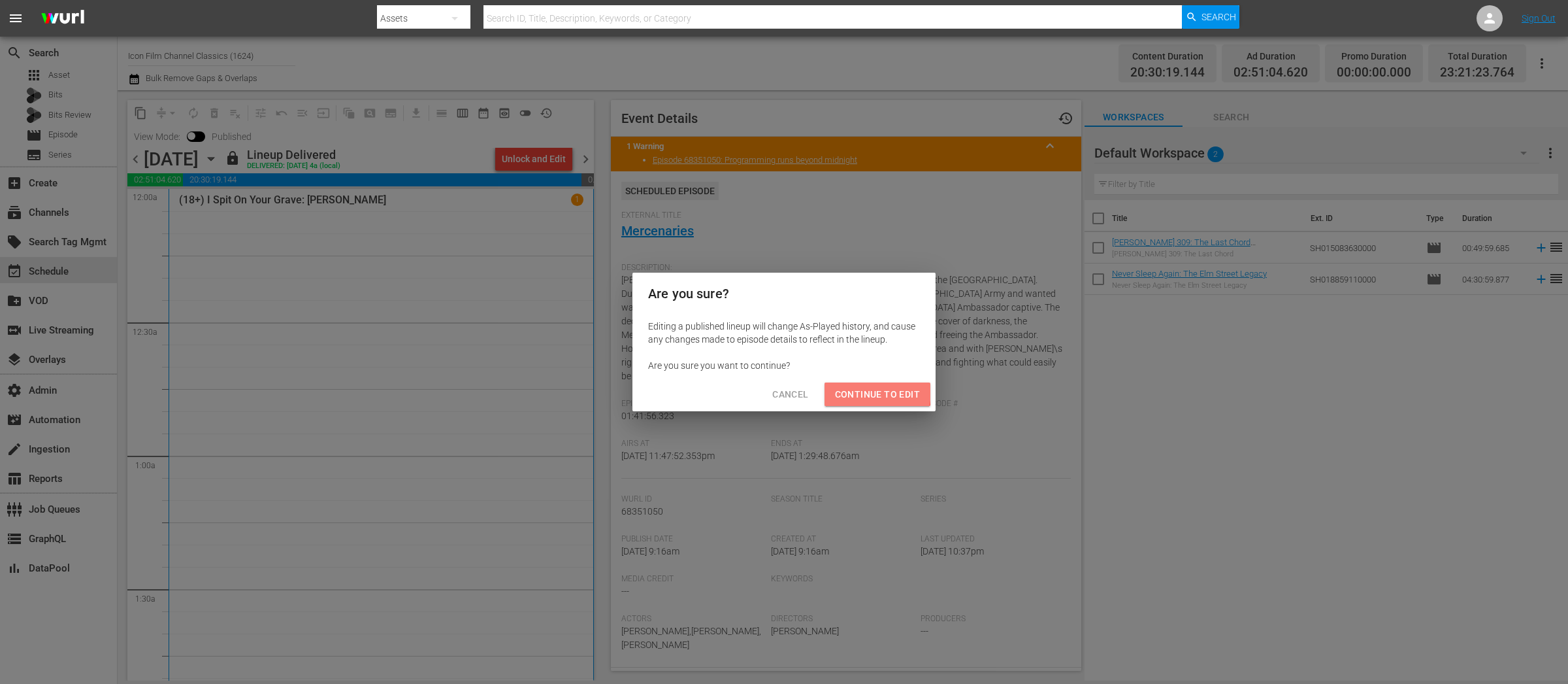
click at [847, 390] on span "Continue to Edit" at bounding box center [878, 394] width 85 height 16
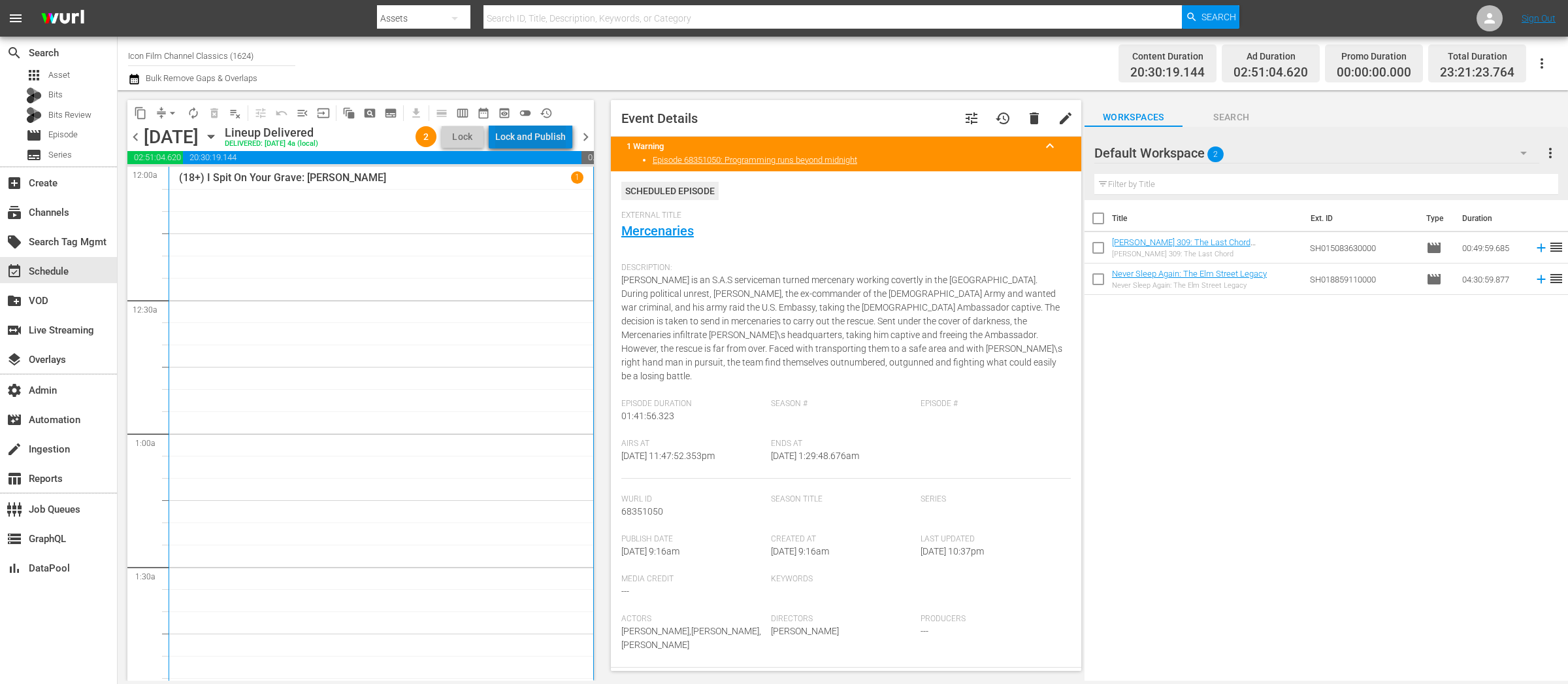
click at [539, 145] on div "Lock and Publish" at bounding box center [531, 137] width 71 height 24
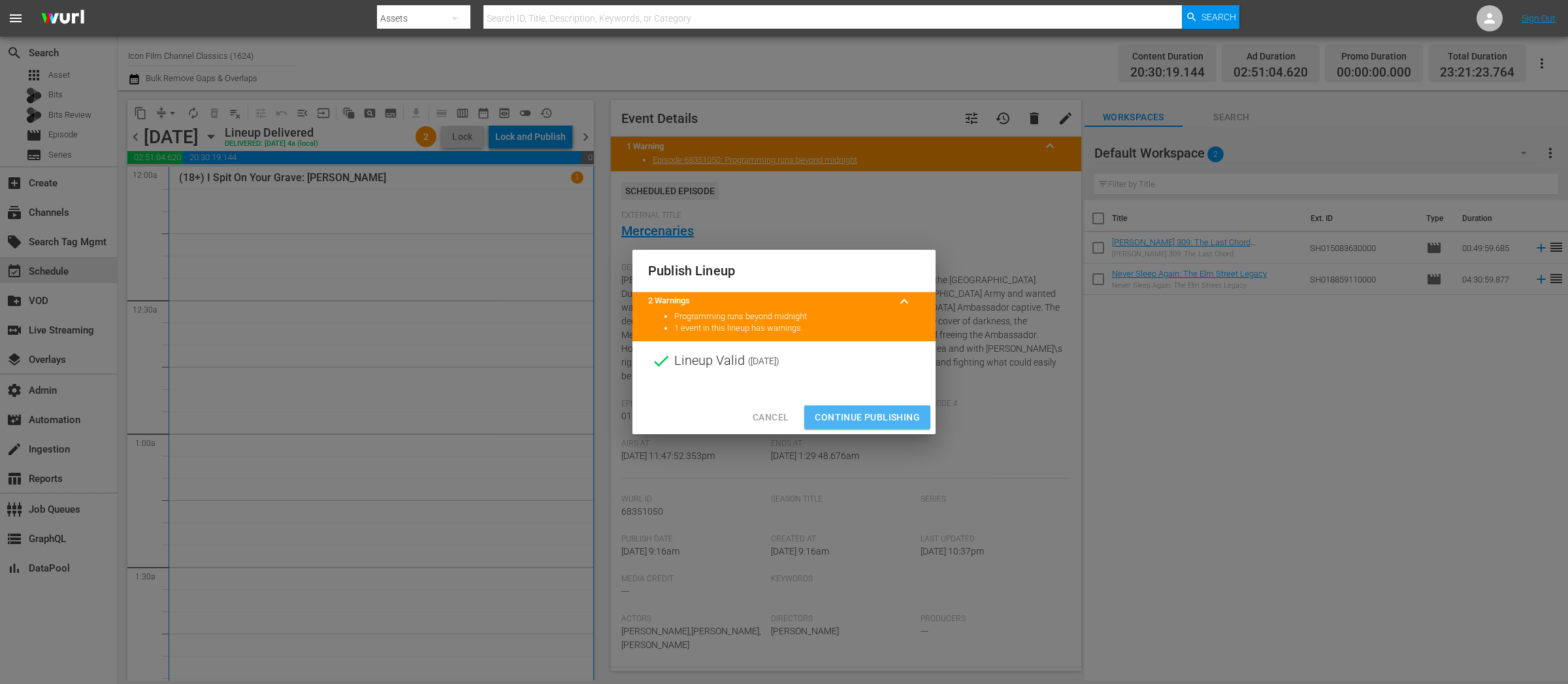
drag, startPoint x: 868, startPoint y: 414, endPoint x: 852, endPoint y: 409, distance: 16.8
click at [868, 414] on span "Continue Publishing" at bounding box center [867, 417] width 105 height 16
